Goal: Navigation & Orientation: Find specific page/section

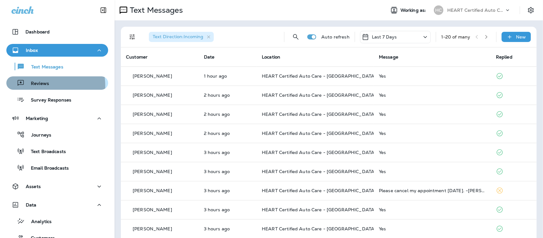
click at [35, 86] on p "Reviews" at bounding box center [36, 84] width 24 height 6
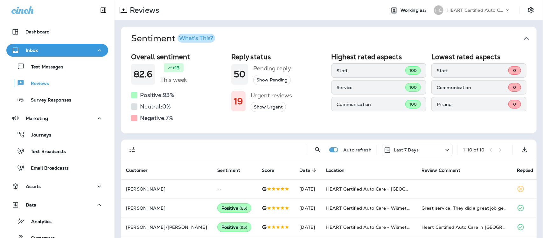
click at [521, 37] on icon "button" at bounding box center [526, 38] width 10 height 10
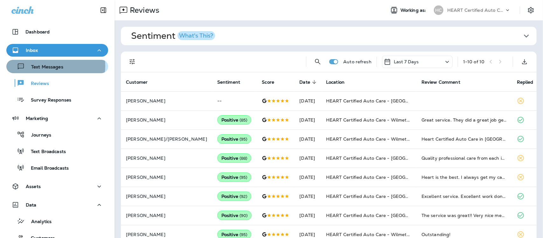
click at [54, 66] on p "Text Messages" at bounding box center [44, 67] width 38 height 6
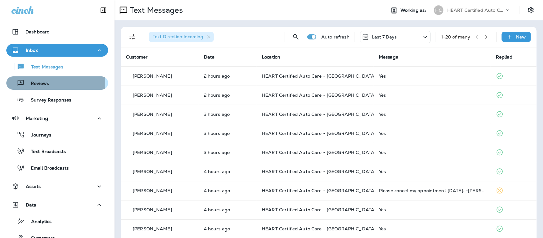
click at [44, 84] on p "Reviews" at bounding box center [36, 84] width 24 height 6
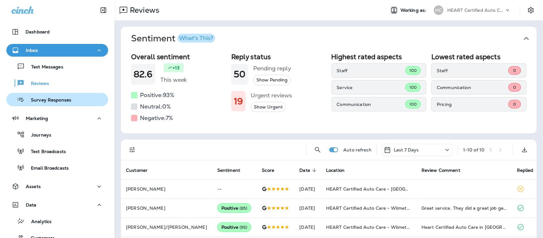
click at [45, 98] on p "Survey Responses" at bounding box center [47, 100] width 47 height 6
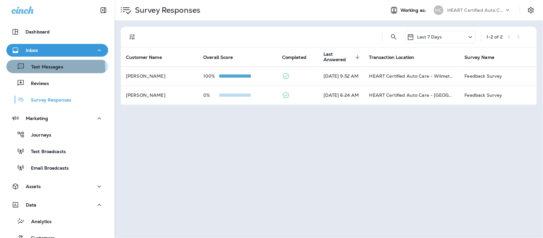
click at [38, 68] on p "Text Messages" at bounding box center [44, 67] width 38 height 6
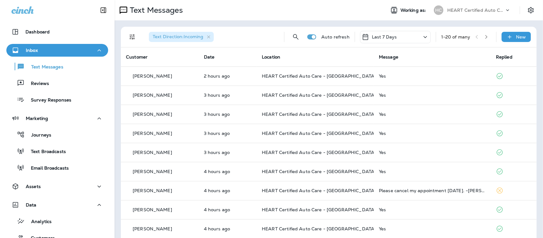
click at [440, 24] on div "Text Direction : Incoming Auto refresh Last 7 Days 1 - 20 of many New Customer …" at bounding box center [329, 237] width 429 height 435
